Goal: Find specific page/section: Find specific page/section

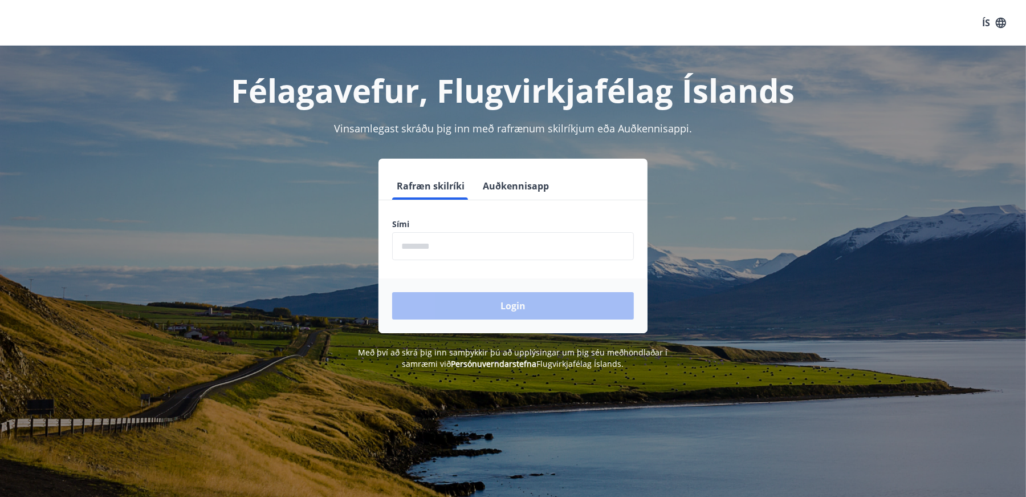
scroll to position [2576, 0]
click at [572, 249] on input "phone" at bounding box center [513, 246] width 242 height 28
type input "********"
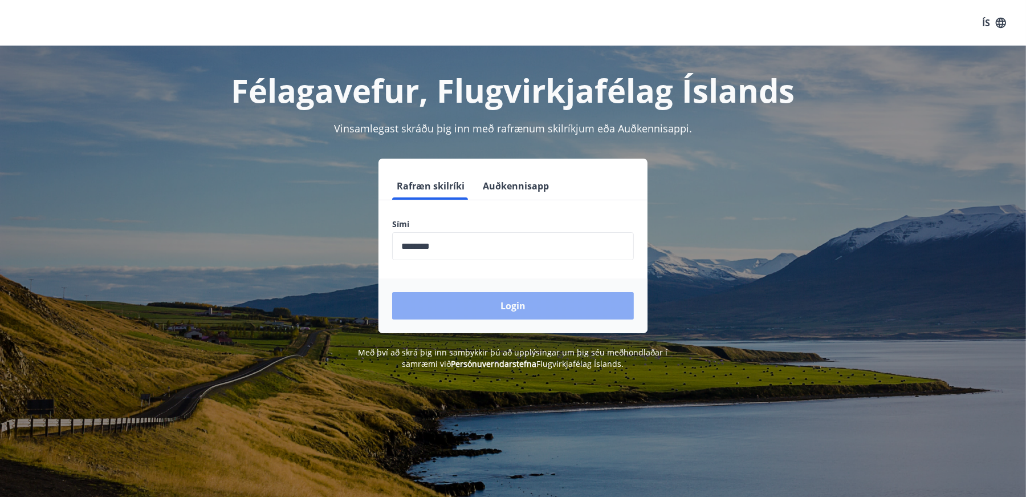
click at [473, 305] on button "Login" at bounding box center [513, 305] width 242 height 27
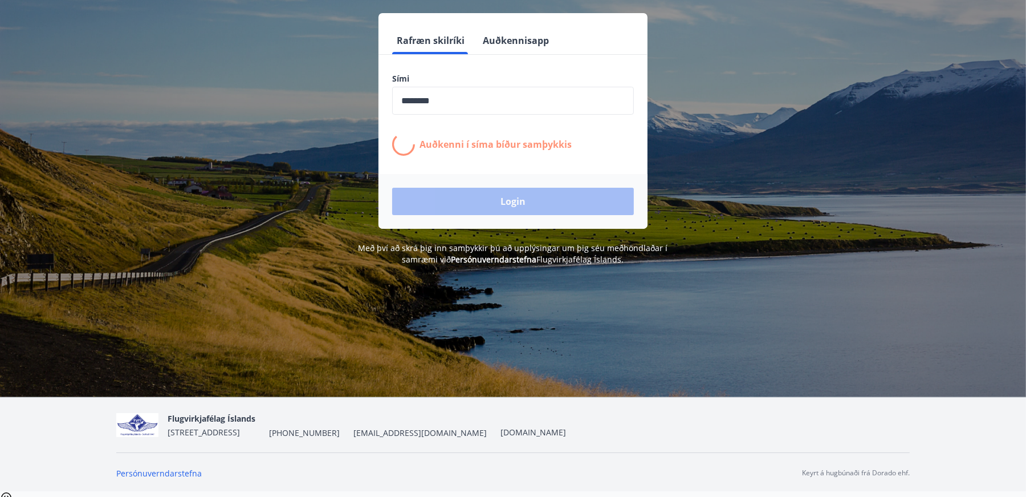
scroll to position [146, 0]
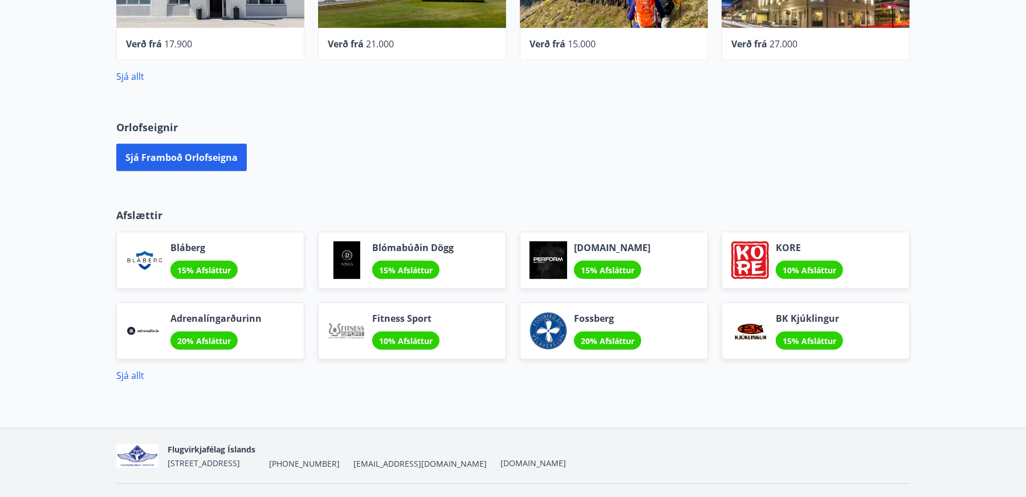
scroll to position [517, 0]
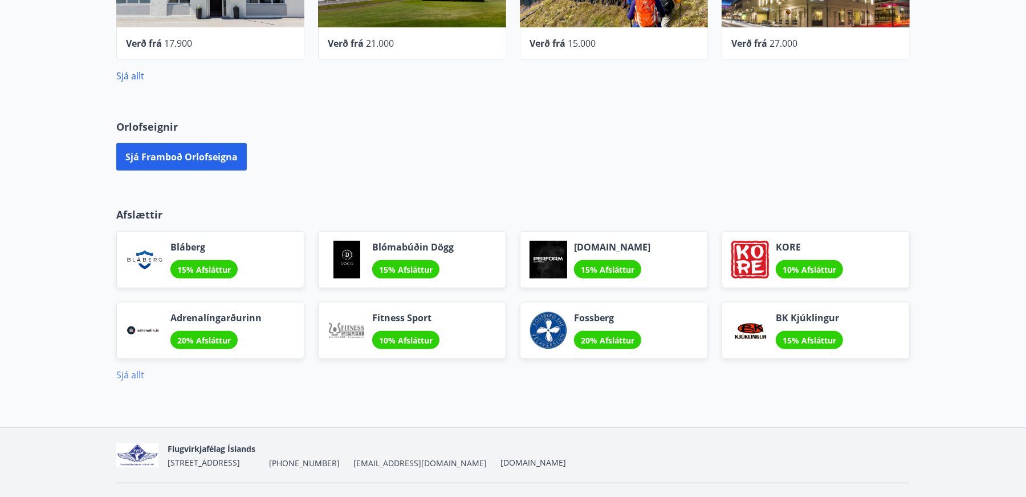
click at [127, 377] on link "Sjá allt" at bounding box center [130, 374] width 28 height 13
